Goal: Complete application form

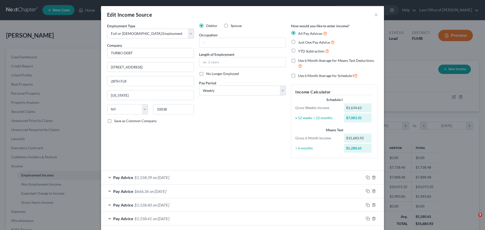
select select "0"
select select "35"
select select "3"
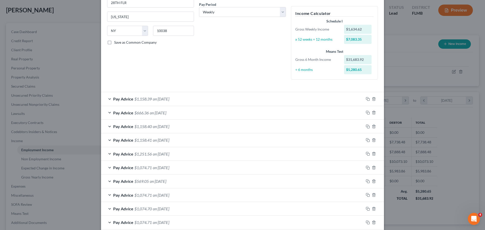
scroll to position [76, 0]
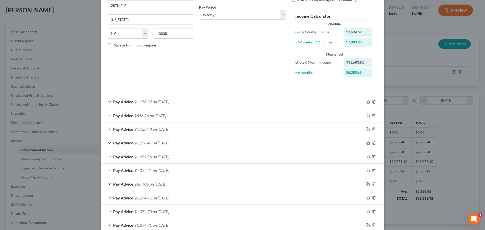
click at [364, 99] on div at bounding box center [374, 102] width 20 height 8
click at [366, 102] on icon "button" at bounding box center [368, 102] width 4 height 4
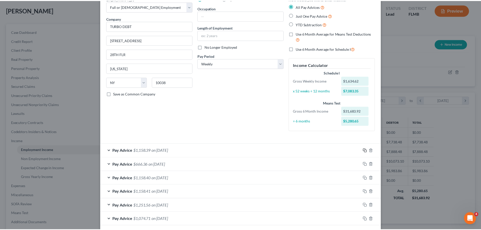
scroll to position [0, 0]
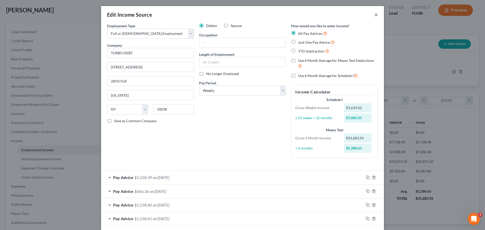
click at [374, 14] on button "×" at bounding box center [376, 15] width 4 height 6
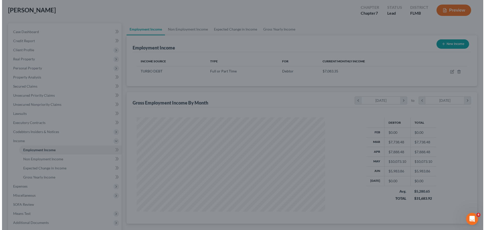
scroll to position [252412, 252308]
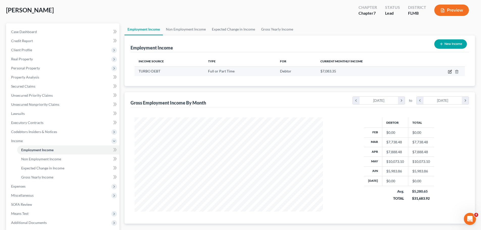
click at [451, 71] on icon "button" at bounding box center [450, 72] width 4 height 4
select select "0"
select select "35"
select select "3"
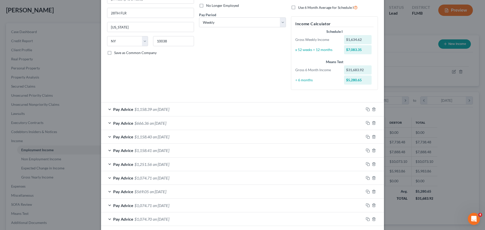
scroll to position [0, 0]
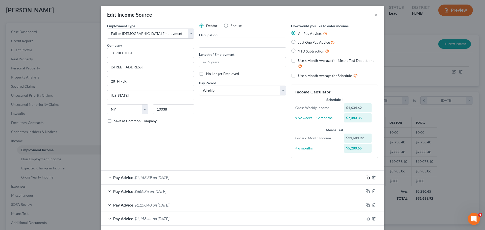
click at [367, 178] on rect "button" at bounding box center [368, 178] width 2 height 2
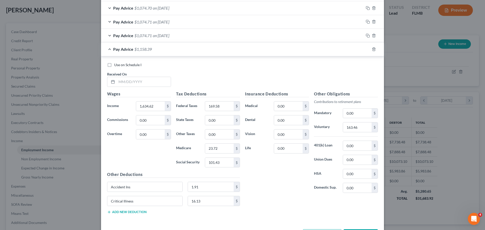
scroll to position [450, 0]
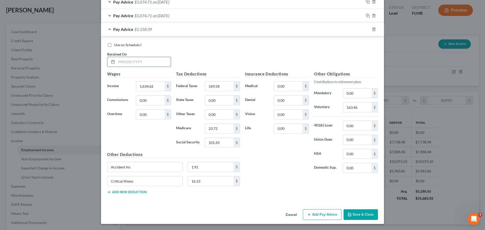
click at [135, 62] on input "text" at bounding box center [144, 62] width 54 height 10
type input "[DATE]"
click at [152, 84] on input "1,634.62" at bounding box center [150, 87] width 29 height 10
click at [189, 62] on div "Use on Schedule I Received On * [DATE]" at bounding box center [243, 56] width 276 height 29
click at [219, 142] on input "101.43" at bounding box center [219, 143] width 29 height 10
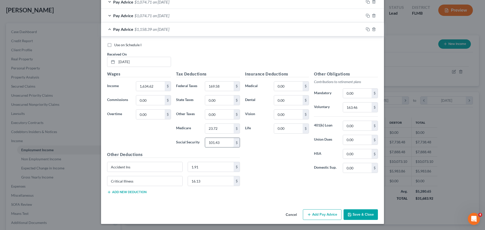
click at [219, 144] on input "101.43" at bounding box center [219, 143] width 29 height 10
type input "101.42"
click at [296, 168] on div "Insurance Deductions Medical 0.00 $ Dental 0.00 $ Vision 0.00 $ Life 0.00 $" at bounding box center [276, 124] width 69 height 106
click at [367, 30] on rect "button" at bounding box center [368, 30] width 2 height 2
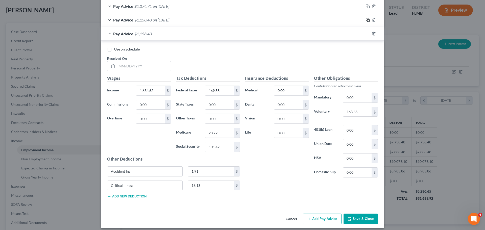
scroll to position [464, 0]
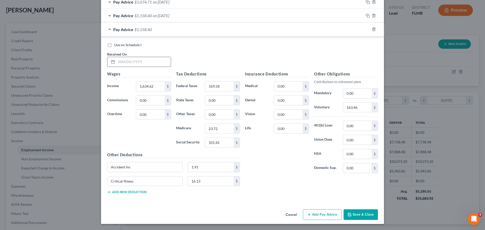
click at [130, 64] on input "text" at bounding box center [144, 62] width 54 height 10
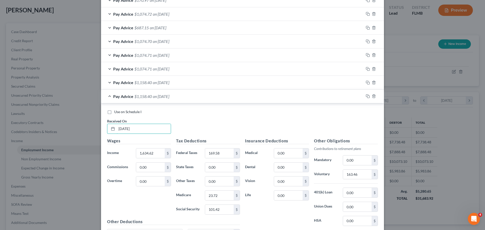
scroll to position [388, 0]
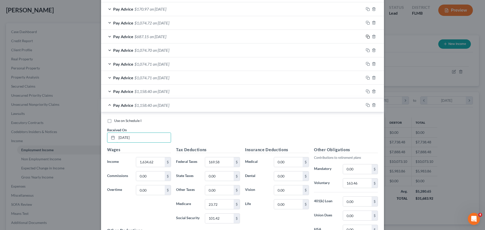
type input "[DATE]"
click at [366, 37] on icon "button" at bounding box center [367, 36] width 2 height 2
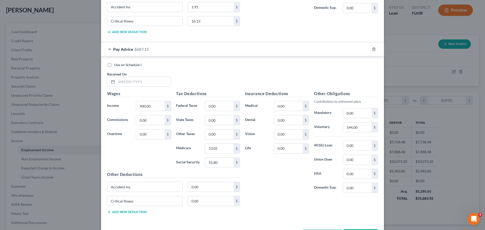
scroll to position [644, 0]
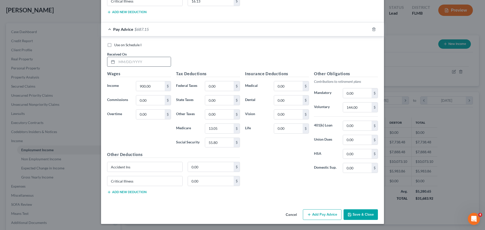
click at [138, 64] on input "text" at bounding box center [144, 62] width 54 height 10
type input "[DATE]"
click at [151, 82] on input "900.00" at bounding box center [150, 86] width 29 height 10
type input "1,100.00"
click at [223, 87] on input "0.00" at bounding box center [219, 86] width 29 height 10
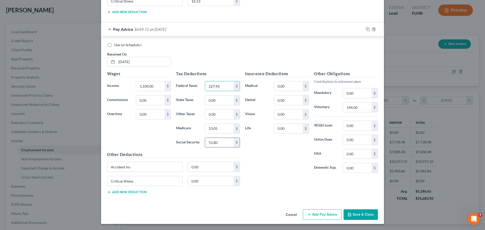
type input "227.43"
click at [224, 141] on input "55.80" at bounding box center [219, 143] width 29 height 10
type input "68.20"
click at [221, 128] on input "13.05" at bounding box center [219, 129] width 29 height 10
type input "15.95"
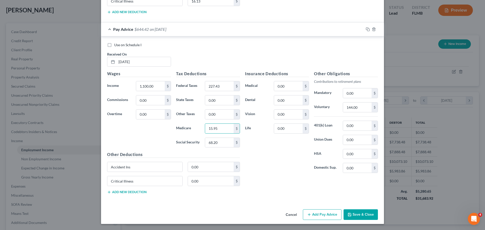
click at [264, 151] on div "Insurance Deductions Medical 0.00 $ Dental 0.00 $ Vision 0.00 $ Life 0.00 $" at bounding box center [276, 124] width 69 height 106
click at [357, 109] on input "144.00" at bounding box center [357, 108] width 29 height 10
type input "110.00"
click at [274, 160] on div "Insurance Deductions Medical 0.00 $ Dental 0.00 $ Vision 0.00 $ Life 0.00 $" at bounding box center [276, 124] width 69 height 106
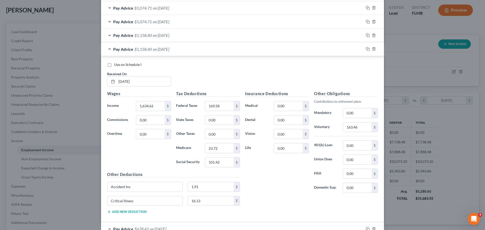
scroll to position [442, 0]
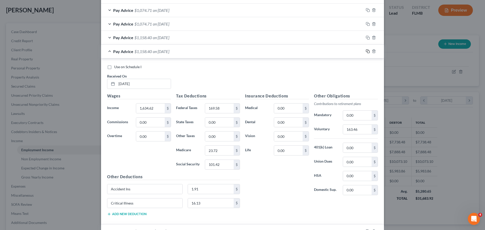
click at [366, 51] on icon "button" at bounding box center [368, 51] width 4 height 4
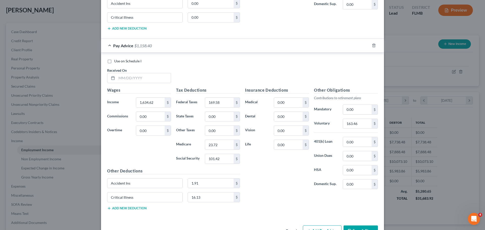
scroll to position [657, 0]
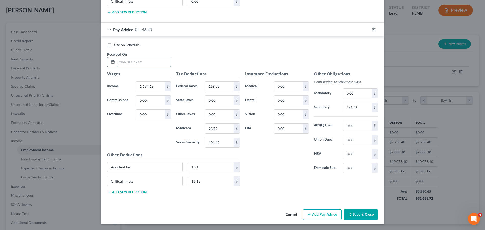
click at [134, 64] on input "text" at bounding box center [144, 62] width 54 height 10
type input "[DATE]"
click at [159, 85] on input "1,634.62" at bounding box center [150, 87] width 29 height 10
click at [133, 143] on div "Wages Income * 1,634.62 $ Commissions 0.00 $ Overtime 0.00 $" at bounding box center [139, 111] width 69 height 81
click at [366, 28] on icon "button" at bounding box center [368, 29] width 4 height 4
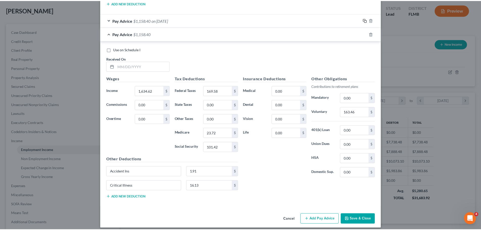
scroll to position [671, 0]
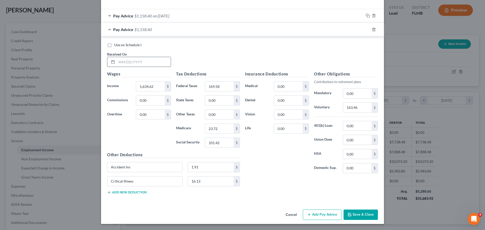
click at [137, 60] on input "text" at bounding box center [144, 62] width 54 height 10
type input "[DATE]"
click at [155, 87] on input "1,634.62" at bounding box center [150, 87] width 29 height 10
type input "700.00"
click at [220, 86] on input "169.58" at bounding box center [219, 87] width 29 height 10
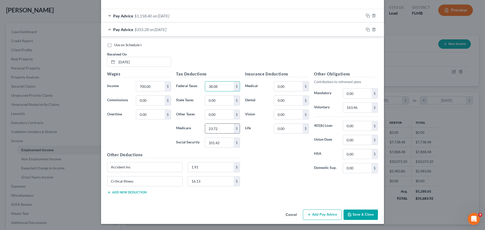
type input "38.08"
click at [218, 129] on input "23.72" at bounding box center [219, 129] width 29 height 10
type input "10.17"
click at [218, 143] on input "101.42" at bounding box center [219, 143] width 29 height 10
type input "43.47"
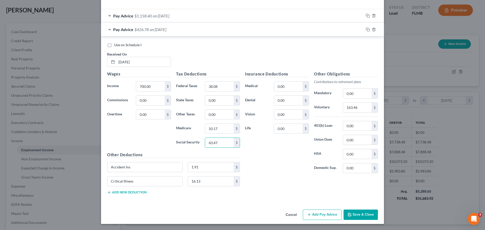
click at [300, 148] on div "Insurance Deductions Medical 0.00 $ Dental 0.00 $ Vision 0.00 $ Life 0.00 $" at bounding box center [276, 124] width 69 height 106
drag, startPoint x: 356, startPoint y: 111, endPoint x: 357, endPoint y: 108, distance: 3.5
click at [357, 111] on input "163.46" at bounding box center [357, 108] width 29 height 10
type input "70.00"
click at [262, 159] on div "Insurance Deductions Medical 0.00 $ Dental 0.00 $ Vision 0.00 $ Life 0.00 $" at bounding box center [276, 124] width 69 height 106
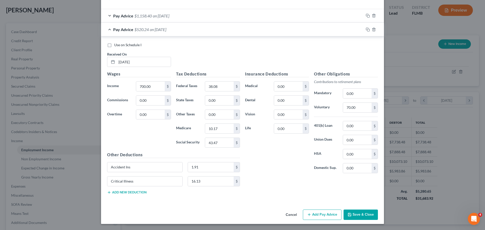
click at [361, 219] on button "Save & Close" at bounding box center [360, 215] width 34 height 11
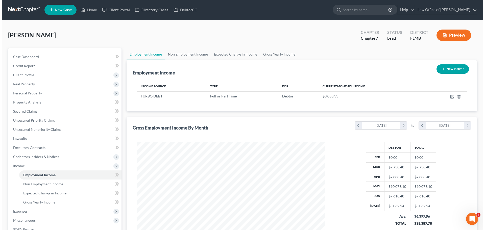
scroll to position [0, 0]
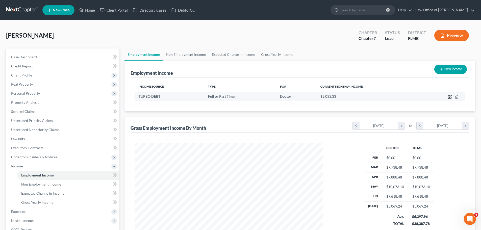
click at [451, 96] on icon "button" at bounding box center [450, 97] width 4 height 4
select select "0"
select select "35"
select select "3"
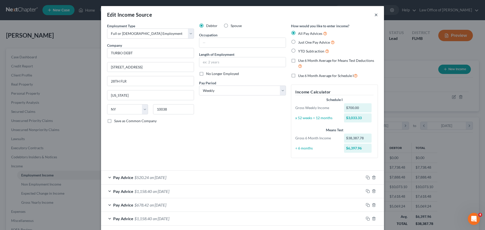
click at [374, 15] on button "×" at bounding box center [376, 15] width 4 height 6
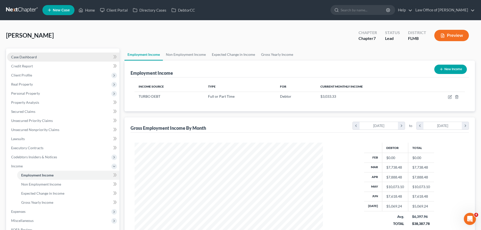
click at [48, 56] on link "Case Dashboard" at bounding box center [63, 57] width 112 height 9
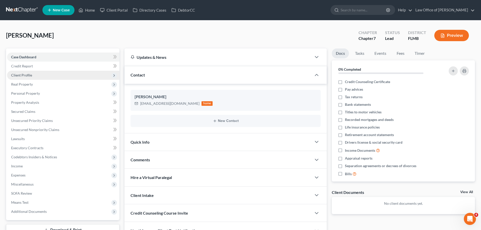
click at [49, 75] on span "Client Profile" at bounding box center [63, 75] width 112 height 9
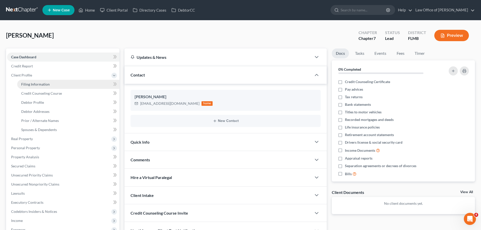
click at [52, 82] on link "Filing Information" at bounding box center [68, 84] width 102 height 9
select select "1"
select select "0"
select select "15"
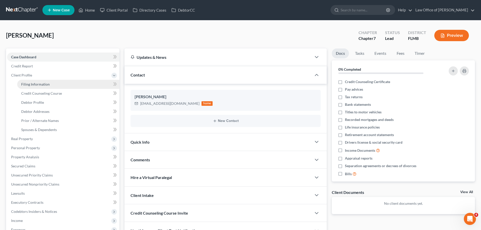
select select "9"
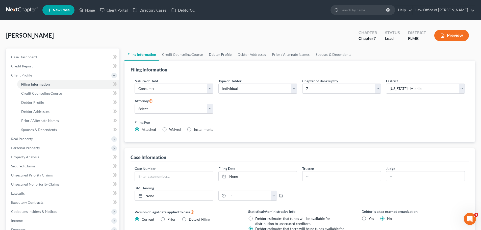
click at [223, 54] on link "Debtor Profile" at bounding box center [220, 54] width 29 height 12
select select "0"
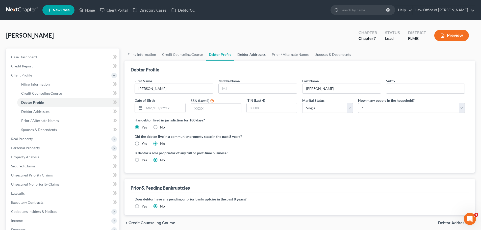
click at [244, 54] on link "Debtor Addresses" at bounding box center [251, 54] width 34 height 12
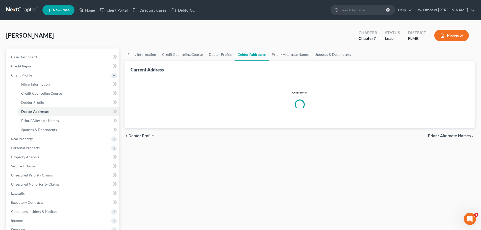
select select "0"
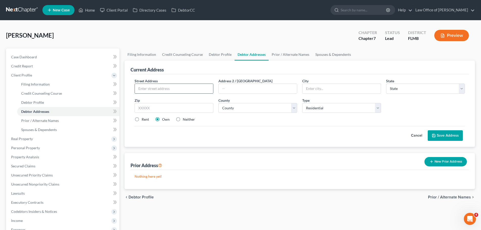
click at [175, 86] on input "text" at bounding box center [174, 89] width 78 height 10
type input "[STREET_ADDRESS][PERSON_NAME]"
type input "[GEOGRAPHIC_DATA]"
click at [412, 91] on select "State [US_STATE] AK AR AZ CA CO CT DE DC [GEOGRAPHIC_DATA] [GEOGRAPHIC_DATA] GU…" at bounding box center [425, 89] width 79 height 10
select select "9"
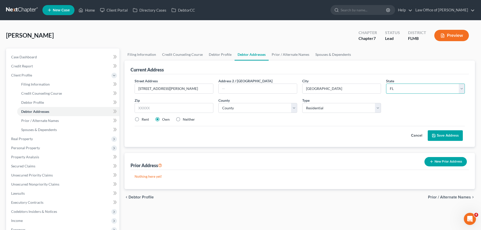
click at [386, 84] on select "State [US_STATE] AK AR AZ CA CO CT DE DC [GEOGRAPHIC_DATA] [GEOGRAPHIC_DATA] GU…" at bounding box center [425, 89] width 79 height 10
click at [258, 113] on select "County" at bounding box center [257, 108] width 79 height 10
select select "14"
click at [218, 103] on select "County [GEOGRAPHIC_DATA] [GEOGRAPHIC_DATA] [GEOGRAPHIC_DATA] [GEOGRAPHIC_DATA] …" at bounding box center [257, 108] width 79 height 10
click at [161, 110] on input "text" at bounding box center [174, 108] width 79 height 10
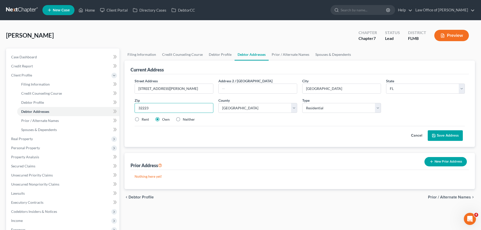
type input "32223"
click at [209, 124] on div "Street Address * [STREET_ADDRESS][PERSON_NAME] * [GEOGRAPHIC_DATA] * State [US_…" at bounding box center [299, 102] width 335 height 48
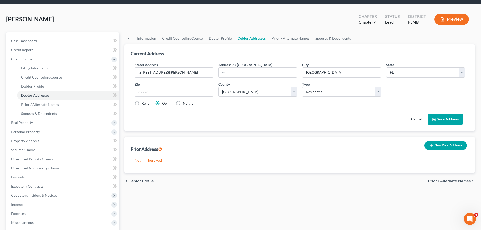
scroll to position [25, 0]
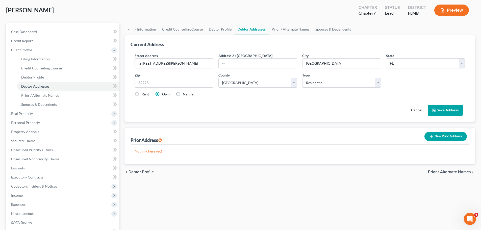
click at [447, 113] on button "Save Address" at bounding box center [445, 110] width 35 height 11
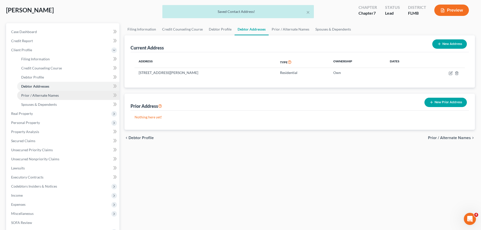
scroll to position [0, 0]
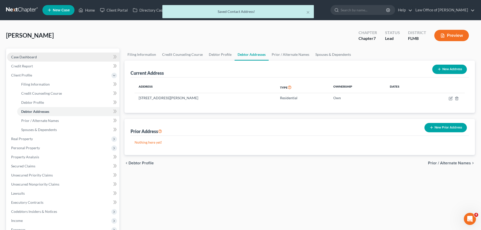
click at [23, 60] on link "Case Dashboard" at bounding box center [63, 57] width 112 height 9
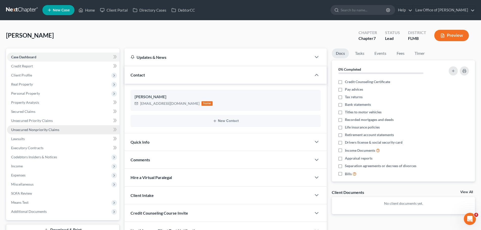
click at [51, 126] on link "Unsecured Nonpriority Claims" at bounding box center [63, 129] width 112 height 9
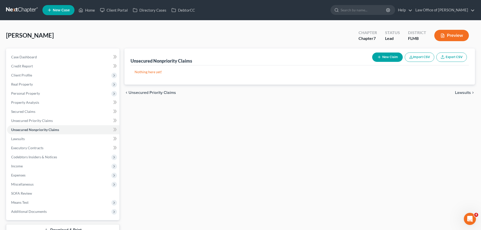
click at [394, 54] on button "New Claim" at bounding box center [387, 57] width 31 height 9
select select "0"
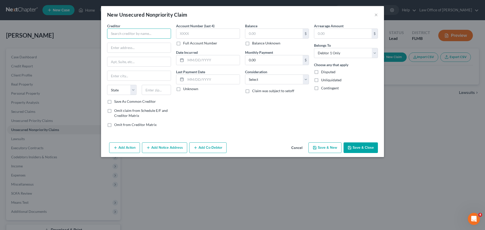
click at [121, 32] on input "text" at bounding box center [139, 34] width 64 height 10
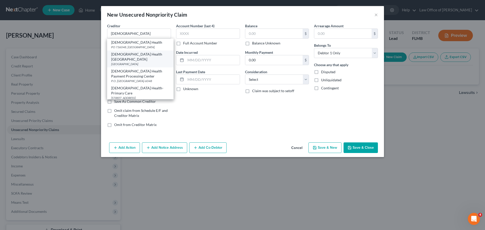
click at [144, 62] on div "[GEOGRAPHIC_DATA]" at bounding box center [140, 64] width 58 height 4
type input "[DEMOGRAPHIC_DATA] Health [GEOGRAPHIC_DATA]"
type input "PO Box 736048"
type input "[GEOGRAPHIC_DATA]"
select select "45"
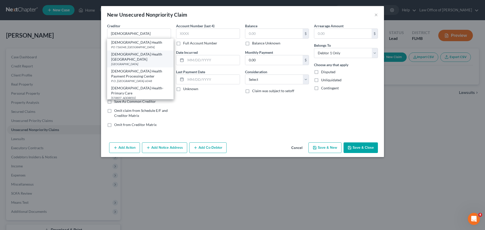
type input "75373"
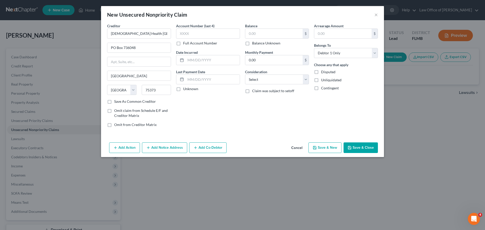
click at [183, 44] on label "Full Account Number" at bounding box center [200, 43] width 34 height 5
click at [185, 44] on input "Full Account Number" at bounding box center [186, 42] width 3 height 3
click at [190, 36] on input "text" at bounding box center [208, 34] width 64 height 10
type input "711196"
click at [222, 122] on div "Account Number 711196 Full Account Number Date Incurred Last Payment Date Unkno…" at bounding box center [207, 77] width 69 height 108
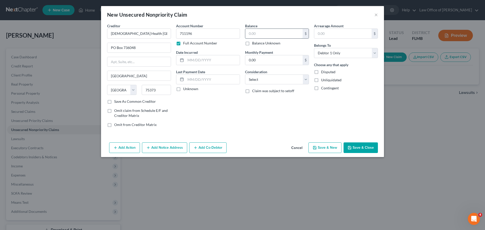
click at [265, 34] on input "text" at bounding box center [273, 34] width 57 height 10
type input "5,575.00"
click at [360, 148] on button "Save & Close" at bounding box center [360, 147] width 34 height 11
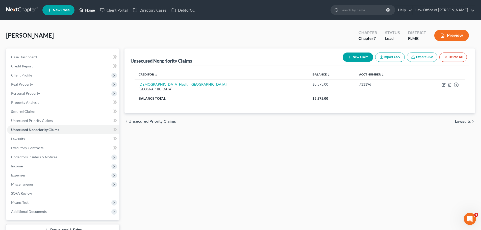
click at [78, 11] on link "Home" at bounding box center [86, 10] width 21 height 9
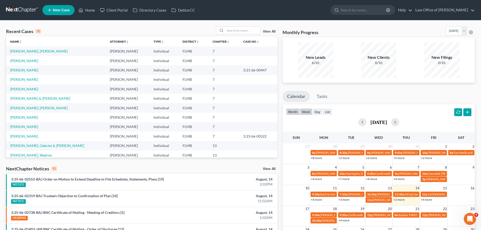
click at [307, 110] on button "week" at bounding box center [306, 111] width 13 height 7
